Goal: Task Accomplishment & Management: Manage account settings

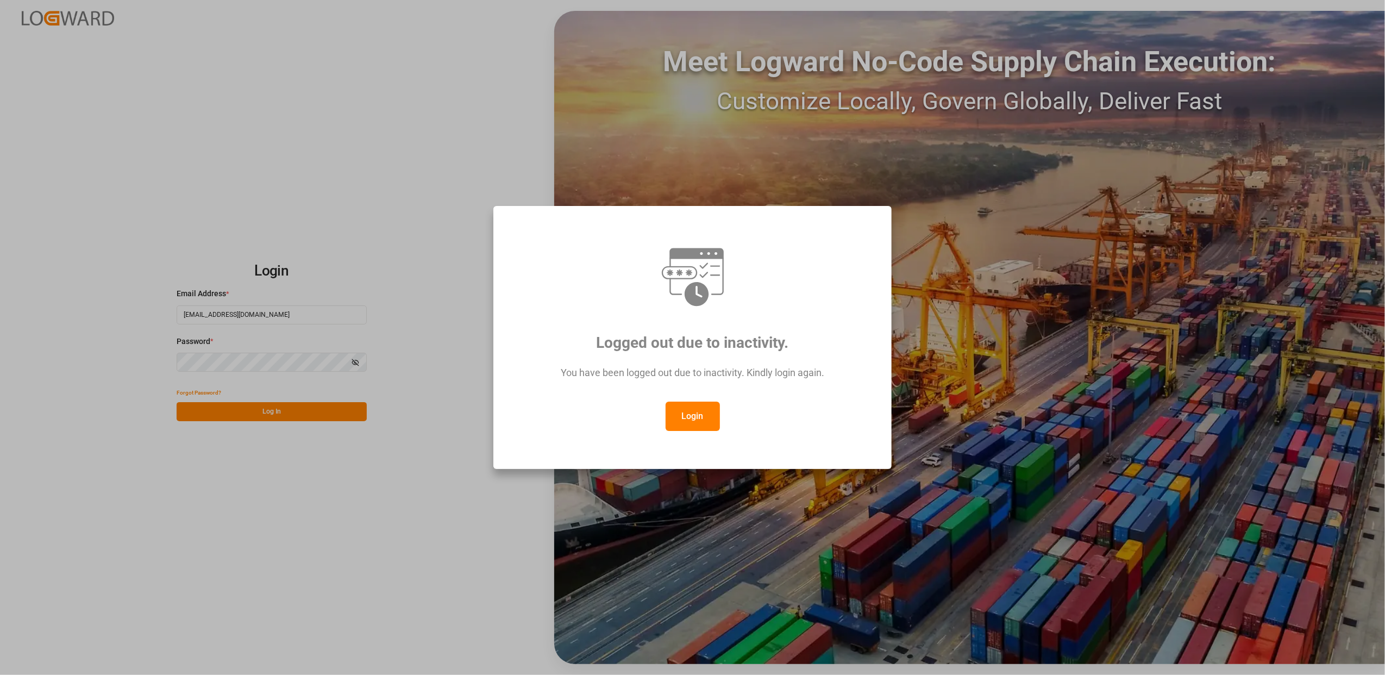
click at [340, 461] on div "Logged out due to inactivity. You have been logged out due to inactivity. Kindl…" at bounding box center [692, 337] width 1385 height 675
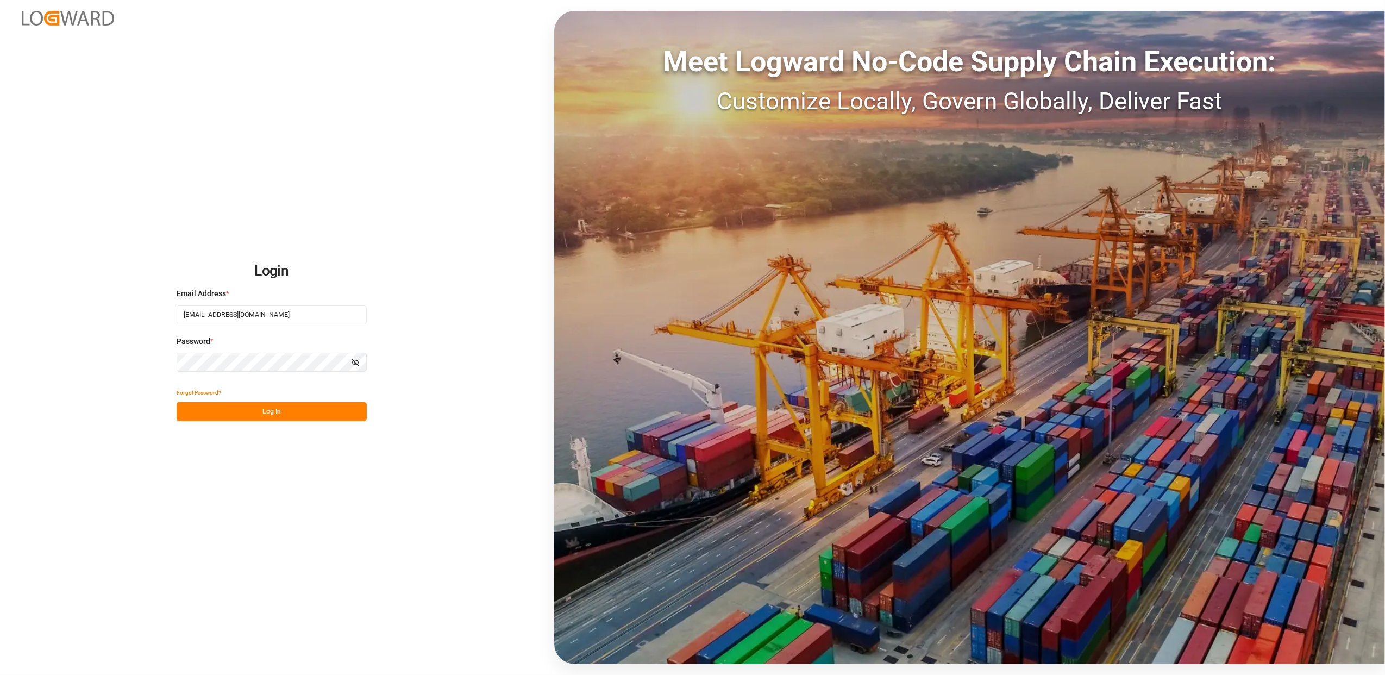
click at [314, 412] on button "Log In" at bounding box center [272, 411] width 190 height 19
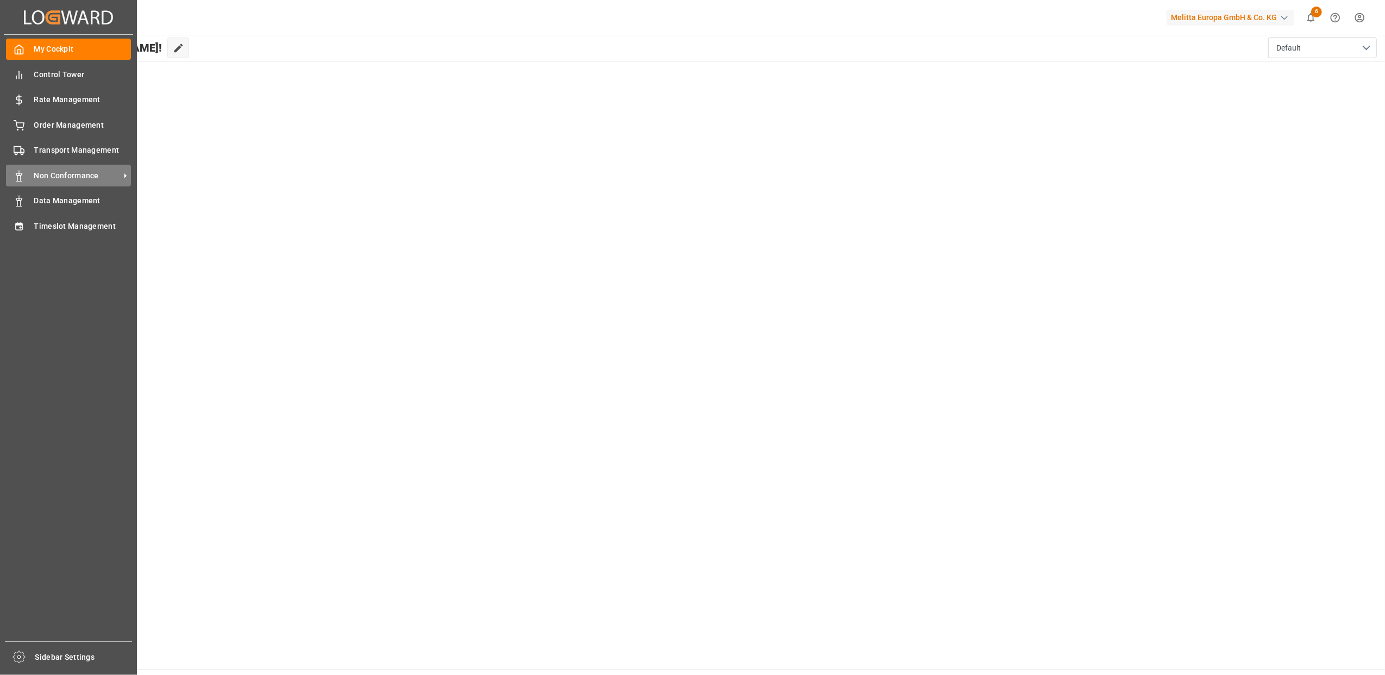
click at [52, 170] on span "Non Conformance" at bounding box center [77, 175] width 86 height 11
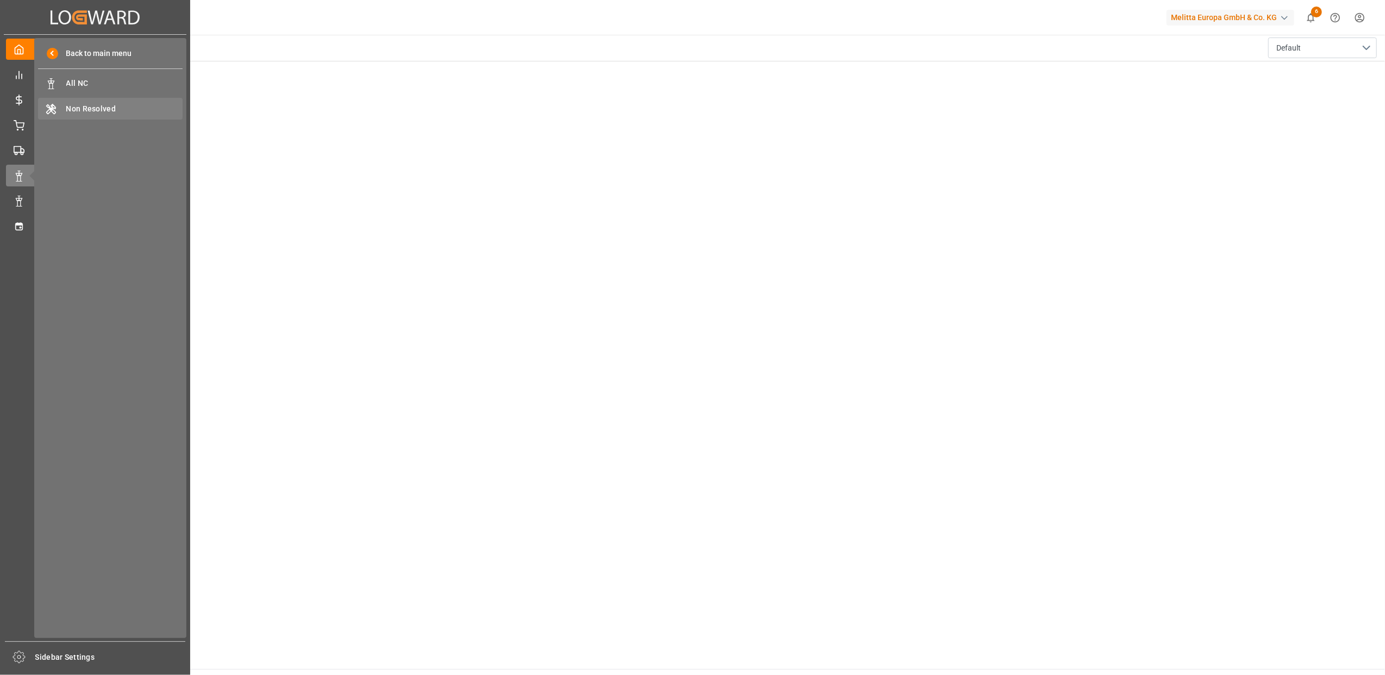
click at [103, 104] on span "Non Resolved" at bounding box center [124, 108] width 117 height 11
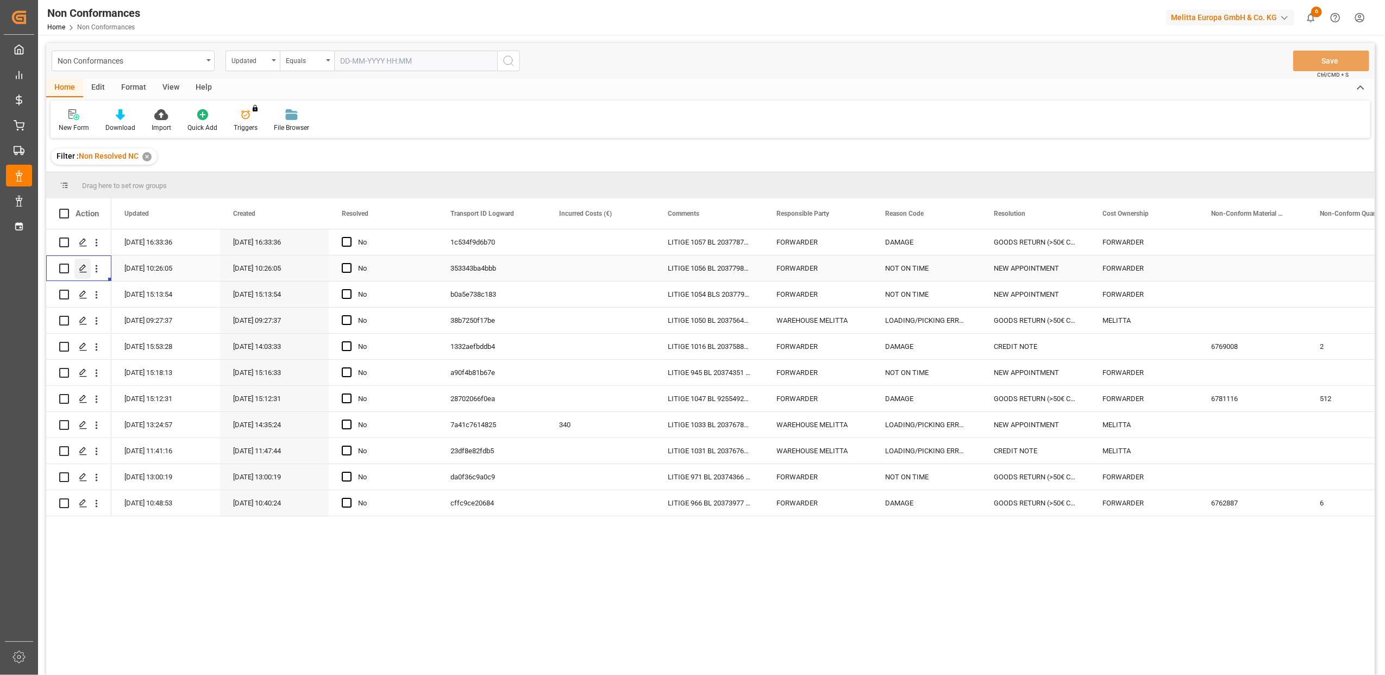
click at [79, 266] on icon "Press SPACE to select this row." at bounding box center [83, 268] width 9 height 9
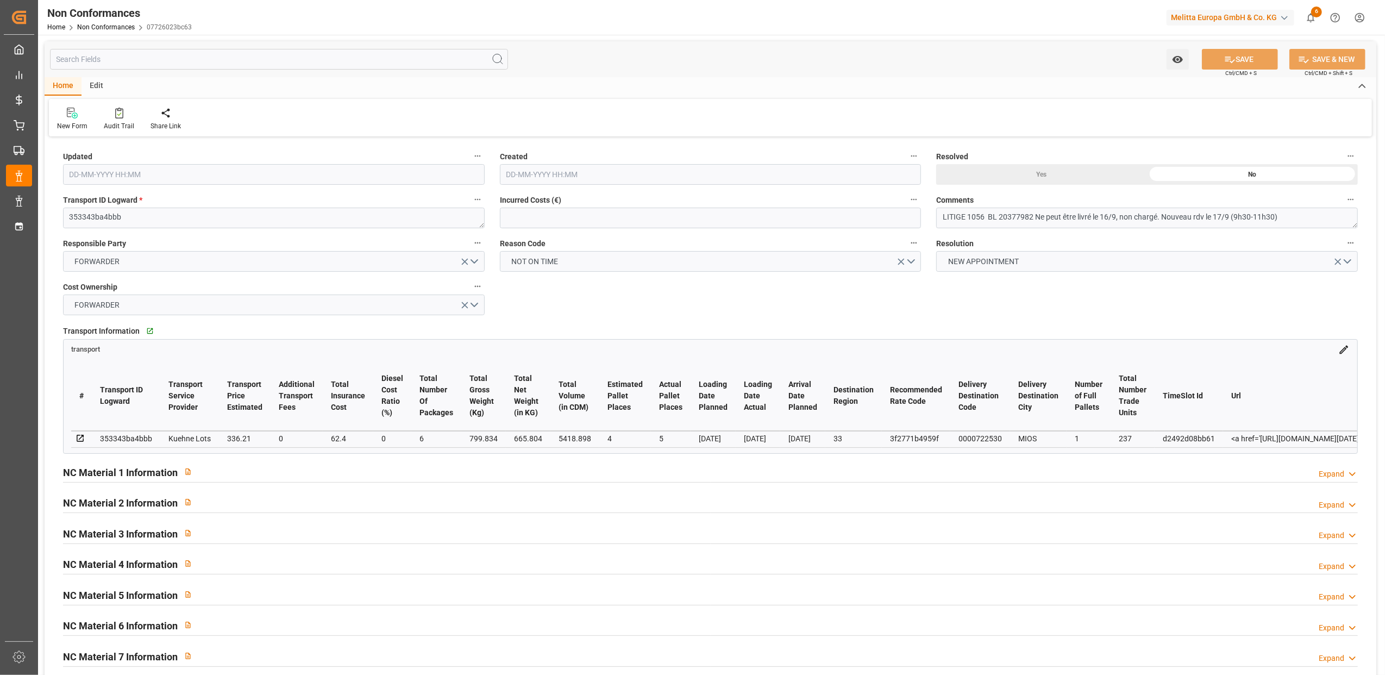
type input "[DATE] 08:26"
click at [1048, 177] on div "Yes" at bounding box center [1041, 174] width 211 height 21
click at [1242, 64] on button "SAVE" at bounding box center [1240, 59] width 76 height 21
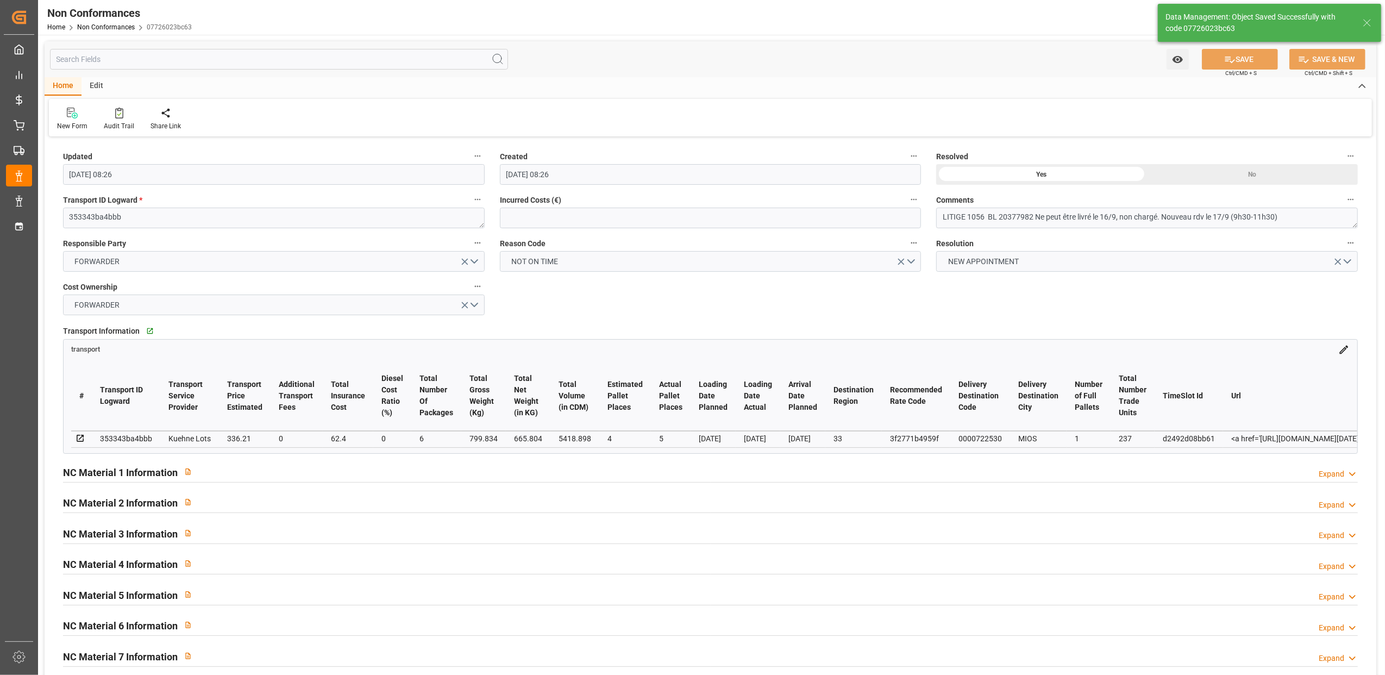
type input "[DATE] 09:19"
